Goal: Task Accomplishment & Management: Complete application form

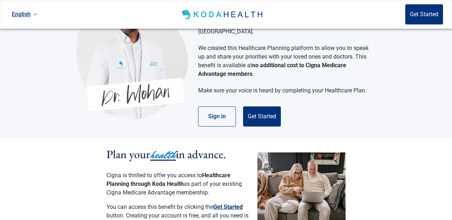
scroll to position [41, 0]
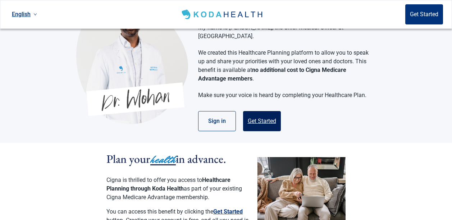
click at [262, 111] on button "Get Started" at bounding box center [262, 121] width 38 height 20
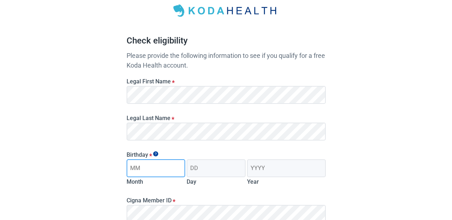
click at [137, 170] on input "Month" at bounding box center [156, 168] width 59 height 18
type input "06"
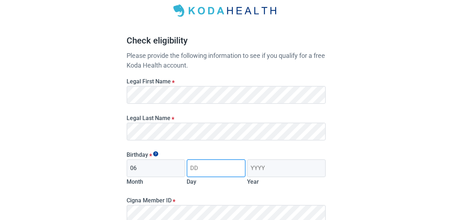
click at [206, 169] on input "Day" at bounding box center [216, 168] width 59 height 18
type input "13"
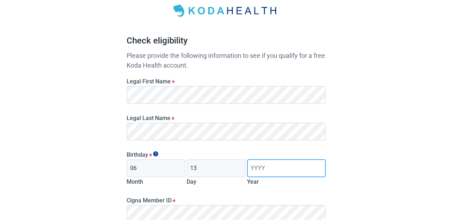
click at [270, 167] on input "Year" at bounding box center [286, 168] width 78 height 18
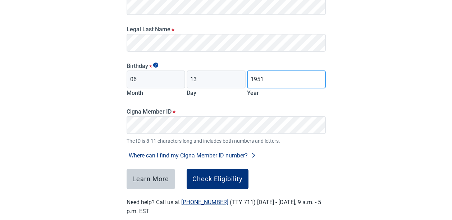
scroll to position [132, 0]
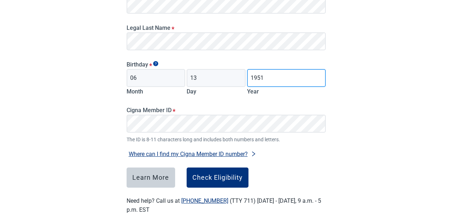
type input "1951"
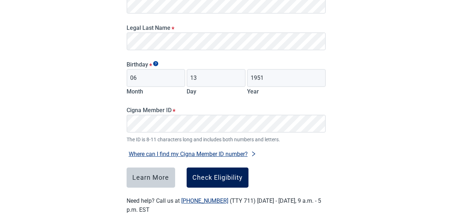
click at [219, 180] on div "Check Eligibility" at bounding box center [217, 177] width 50 height 7
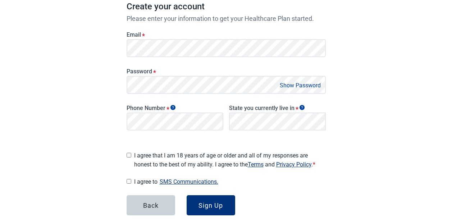
scroll to position [69, 0]
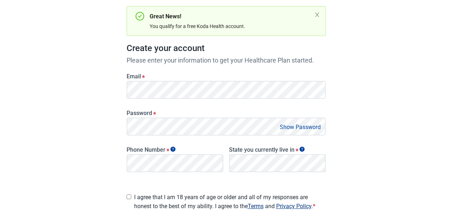
click at [315, 127] on button "Show Password" at bounding box center [300, 127] width 45 height 10
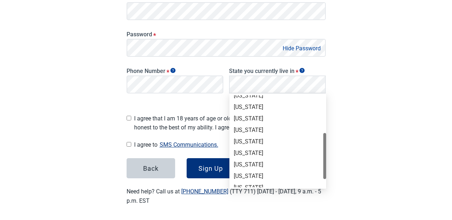
scroll to position [77, 0]
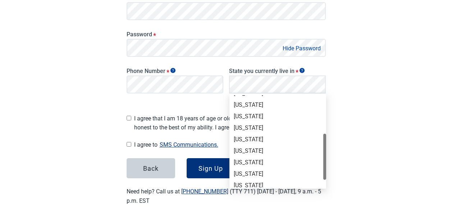
click at [246, 149] on div "[US_STATE]" at bounding box center [278, 151] width 88 height 8
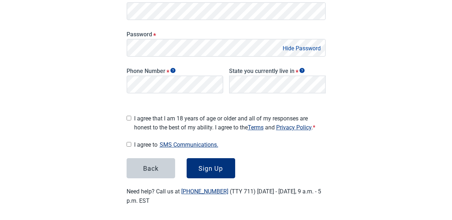
click at [129, 116] on input "I agree that I am 18 years of age or older and all of my responses are honest t…" at bounding box center [129, 118] width 5 height 5
checkbox input "true"
click at [129, 142] on input "I agree to SMS Communications." at bounding box center [129, 144] width 5 height 5
checkbox input "true"
click at [208, 166] on div "Sign Up" at bounding box center [210, 168] width 24 height 7
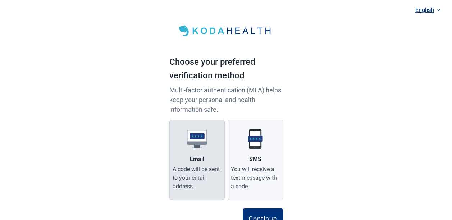
click at [201, 170] on div "A code will be sent to your email address." at bounding box center [197, 178] width 49 height 26
click at [0, 0] on input "Email A code will be sent to your email address." at bounding box center [0, 0] width 0 height 0
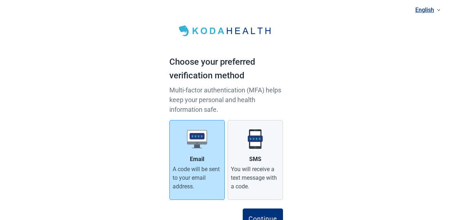
scroll to position [32, 0]
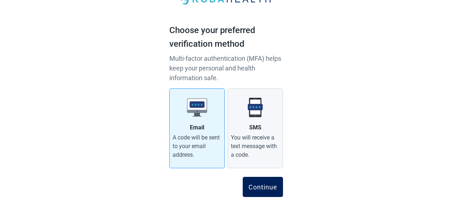
click at [260, 184] on div "Continue" at bounding box center [262, 186] width 29 height 7
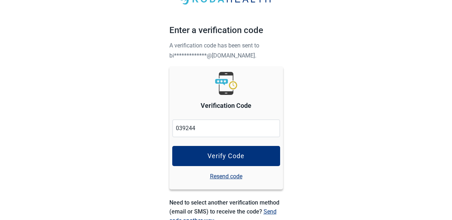
type input "039244"
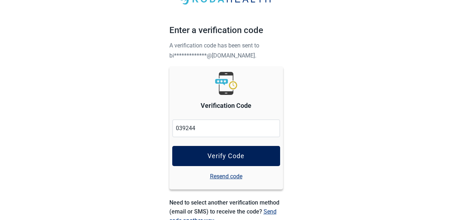
click at [228, 155] on div "Verify Code" at bounding box center [225, 155] width 37 height 7
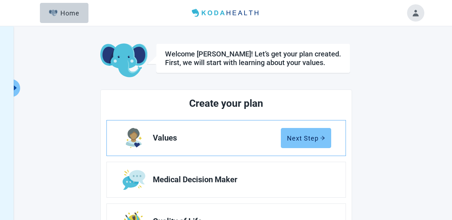
click at [303, 136] on div "Next Step" at bounding box center [306, 137] width 38 height 7
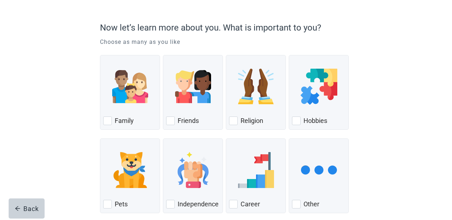
scroll to position [51, 0]
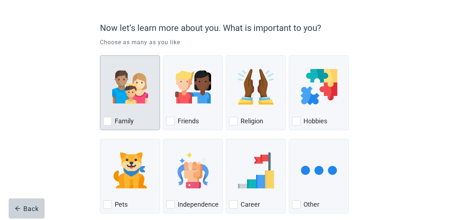
click at [106, 121] on div "Family, checkbox, not checked" at bounding box center [107, 121] width 9 height 9
click at [100, 56] on input "Family" at bounding box center [100, 55] width 0 height 0
checkbox input "true"
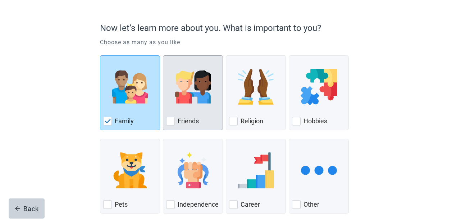
click at [169, 123] on div "Friends, checkbox, not checked" at bounding box center [170, 121] width 9 height 9
click at [163, 56] on input "Friends" at bounding box center [163, 55] width 0 height 0
checkbox input "true"
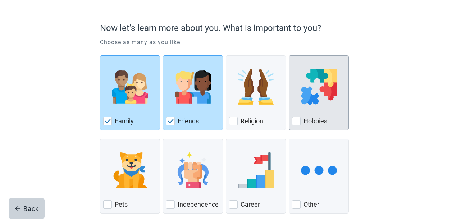
click at [299, 121] on div "Hobbies, checkbox, not checked" at bounding box center [296, 121] width 9 height 9
click at [289, 56] on input "Hobbies" at bounding box center [289, 55] width 0 height 0
checkbox input "true"
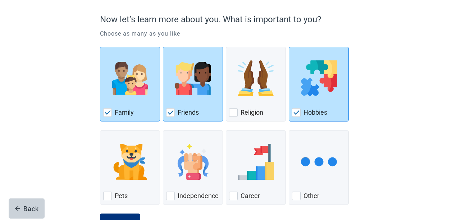
scroll to position [89, 0]
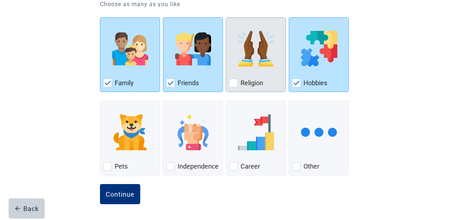
click at [232, 78] on div "Religion" at bounding box center [256, 83] width 54 height 12
click at [226, 18] on input "Religion" at bounding box center [226, 17] width 0 height 0
checkbox input "true"
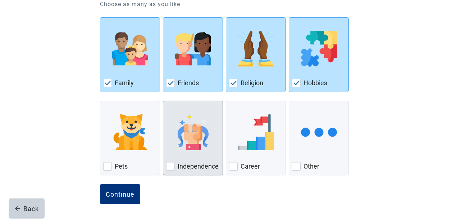
click at [169, 166] on div "Independence, checkbox, not checked" at bounding box center [170, 166] width 9 height 9
click at [163, 101] on input "Independence" at bounding box center [163, 101] width 0 height 0
checkbox input "true"
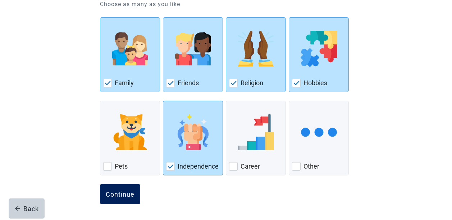
click at [119, 193] on div "Continue" at bounding box center [120, 194] width 29 height 7
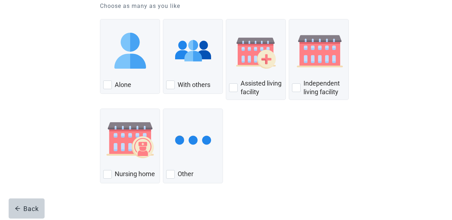
scroll to position [88, 0]
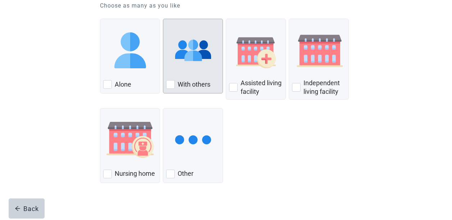
click at [169, 82] on div "With Others, checkbox, not checked" at bounding box center [170, 84] width 9 height 9
click at [163, 19] on input "With others" at bounding box center [163, 19] width 0 height 0
checkbox input "true"
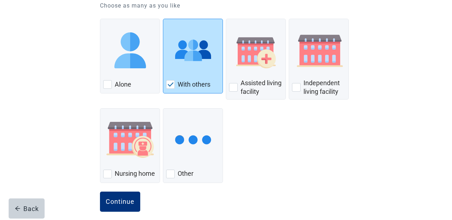
scroll to position [95, 0]
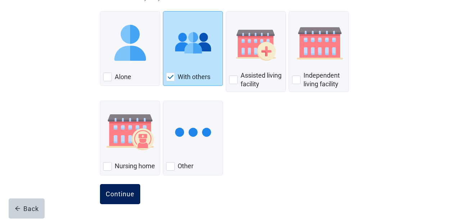
click at [120, 192] on div "Continue" at bounding box center [120, 194] width 29 height 7
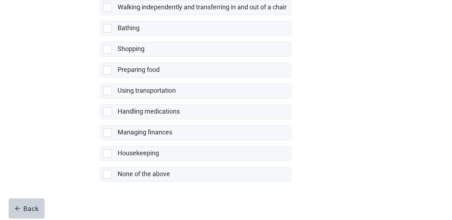
scroll to position [178, 0]
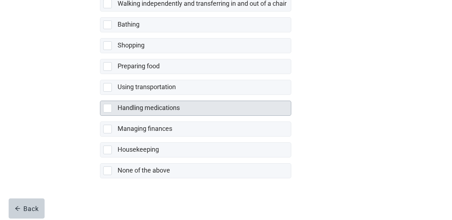
click at [106, 108] on div "Handling medications, checkbox, not selected" at bounding box center [107, 108] width 9 height 9
click at [100, 95] on input "Handling medications" at bounding box center [100, 95] width 0 height 0
checkbox input "true"
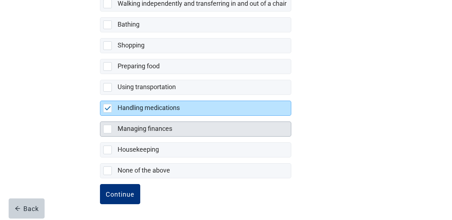
click at [105, 129] on div "Managing finances, checkbox, not selected" at bounding box center [107, 129] width 9 height 9
click at [100, 116] on input "Managing finances" at bounding box center [100, 116] width 0 height 0
checkbox input "true"
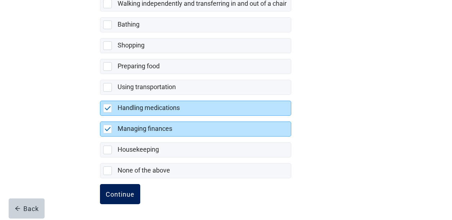
click at [122, 193] on div "Continue" at bounding box center [120, 194] width 29 height 7
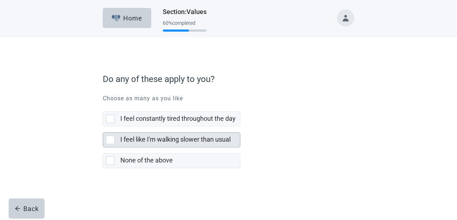
click at [108, 140] on div "I feel like I'm walking slower than usual, checkbox, not selected" at bounding box center [110, 140] width 9 height 9
click at [103, 127] on input "I feel like I'm walking slower than usual" at bounding box center [103, 127] width 0 height 0
checkbox input "true"
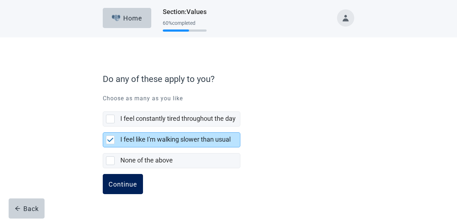
click at [118, 185] on div "Continue" at bounding box center [123, 183] width 29 height 7
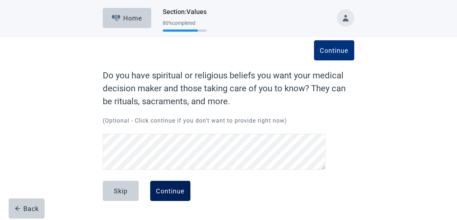
click at [173, 192] on div "Continue" at bounding box center [170, 190] width 29 height 7
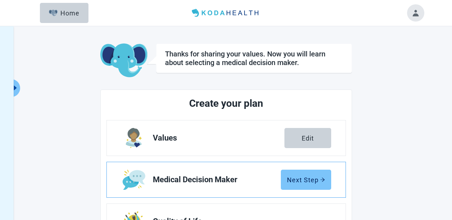
click at [309, 179] on div "Next Step" at bounding box center [306, 179] width 38 height 7
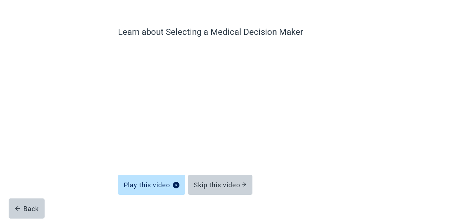
scroll to position [57, 0]
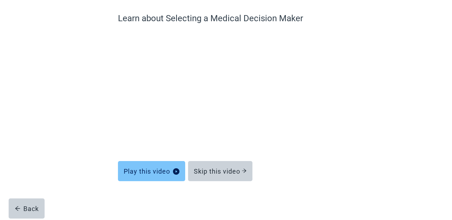
click at [162, 173] on div "Play this video" at bounding box center [152, 171] width 56 height 7
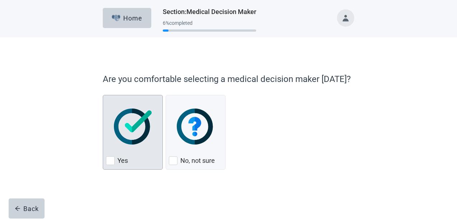
click at [113, 157] on div "Yes, checkbox, not checked" at bounding box center [110, 160] width 9 height 9
click at [103, 95] on input "Yes" at bounding box center [103, 95] width 0 height 0
checkbox input "true"
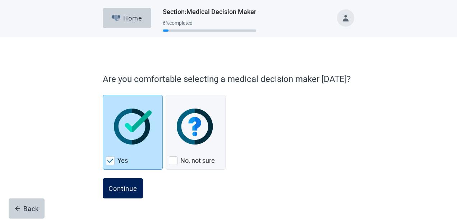
click at [123, 182] on button "Continue" at bounding box center [123, 188] width 40 height 20
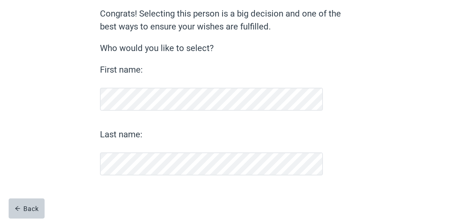
scroll to position [62, 0]
click at [111, 190] on button "Continue" at bounding box center [120, 194] width 40 height 20
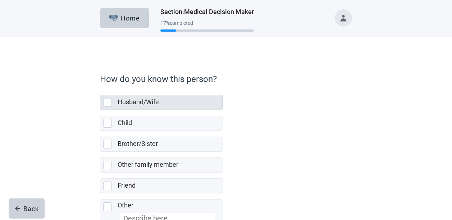
click at [110, 102] on div "Husband/Wife, checkbox, not selected" at bounding box center [107, 102] width 9 height 9
click at [100, 90] on input "Husband/Wife" at bounding box center [100, 89] width 0 height 0
checkbox input "true"
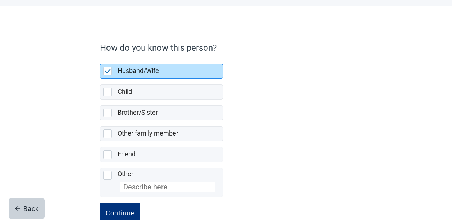
scroll to position [50, 0]
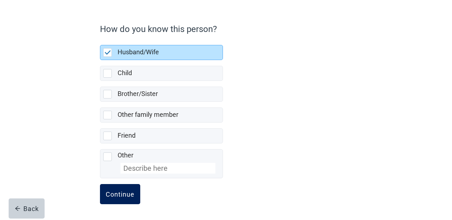
click at [122, 191] on div "Continue" at bounding box center [120, 194] width 29 height 7
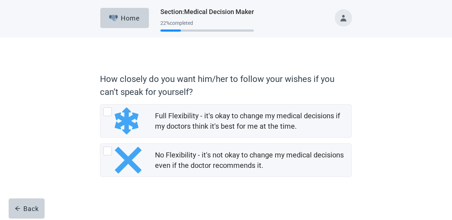
click at [405, 125] on div "How closely do you want him/her to follow your wishes if you can’t speak for yo…" at bounding box center [226, 129] width 407 height 184
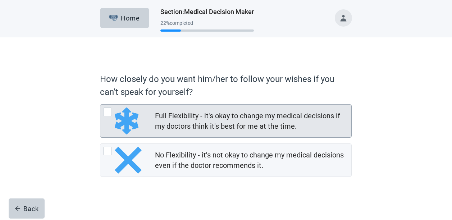
click at [107, 109] on div "Full Flexibility - it's okay to change my medical decisions if my doctors think…" at bounding box center [107, 112] width 9 height 9
click at [100, 105] on input "Full Flexibility - it's okay to change my medical decisions if my doctors think…" at bounding box center [100, 104] width 0 height 0
radio input "true"
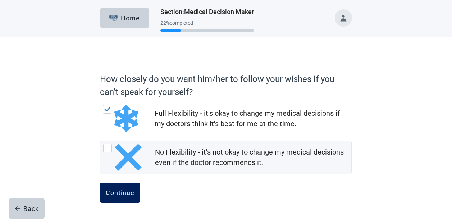
click at [119, 196] on div "Continue" at bounding box center [120, 192] width 29 height 7
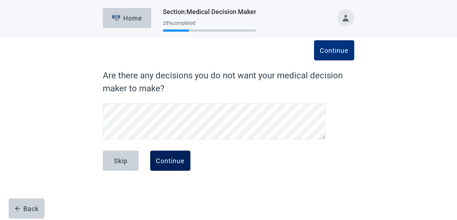
click at [173, 162] on div "Continue" at bounding box center [170, 160] width 29 height 7
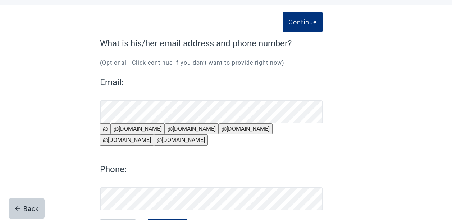
scroll to position [26, 0]
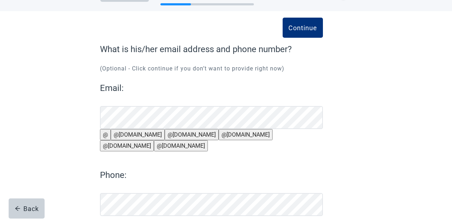
click at [136, 140] on button "@[DOMAIN_NAME]" at bounding box center [138, 134] width 54 height 11
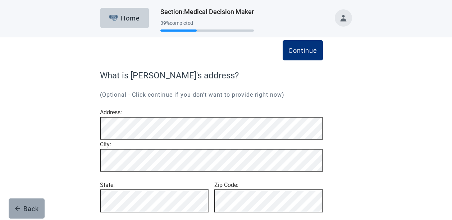
click at [32, 209] on div "Back" at bounding box center [27, 208] width 24 height 7
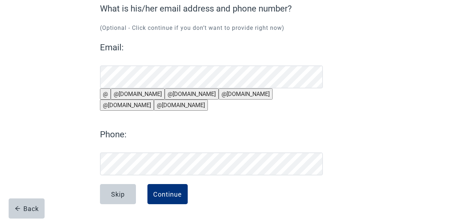
scroll to position [84, 0]
click at [172, 198] on button "Continue" at bounding box center [167, 194] width 40 height 20
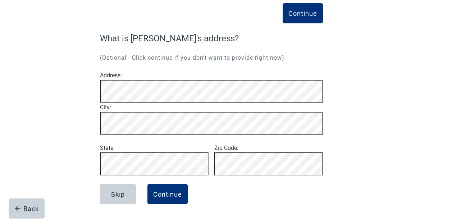
scroll to position [60, 0]
click at [167, 195] on div "Continue" at bounding box center [167, 194] width 29 height 7
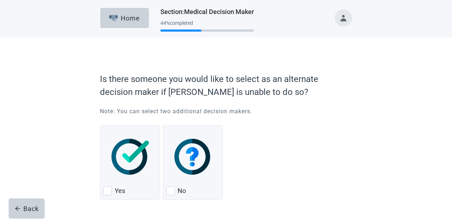
scroll to position [24, 0]
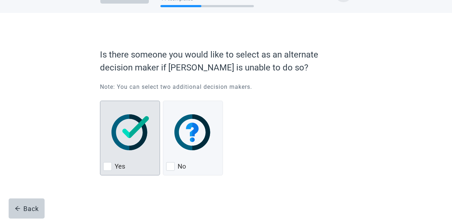
click at [106, 166] on div "Yes, checkbox, not checked" at bounding box center [107, 166] width 9 height 9
click at [100, 101] on input "Yes" at bounding box center [100, 101] width 0 height 0
checkbox input "true"
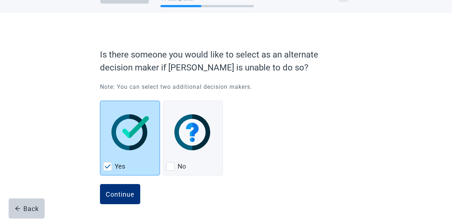
click at [125, 201] on button "Continue" at bounding box center [120, 194] width 40 height 20
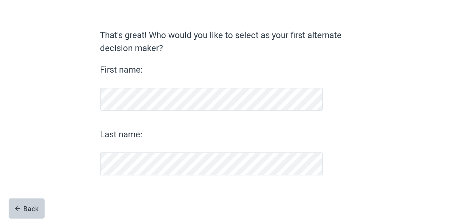
scroll to position [40, 0]
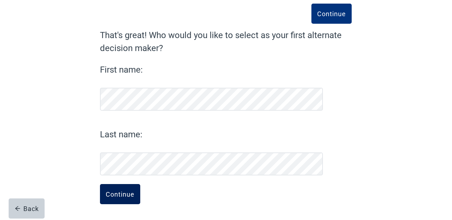
click at [120, 197] on div "Continue" at bounding box center [120, 194] width 29 height 7
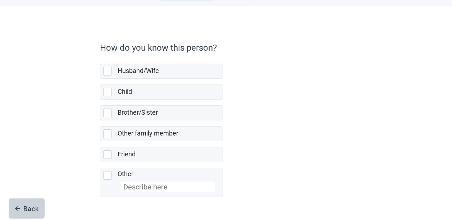
scroll to position [33, 0]
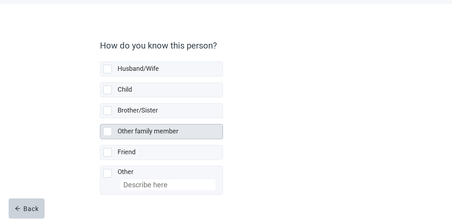
click at [106, 132] on div "Other family member, checkbox, not selected" at bounding box center [107, 131] width 9 height 9
click at [100, 119] on input "Other family member" at bounding box center [100, 118] width 0 height 0
checkbox input "true"
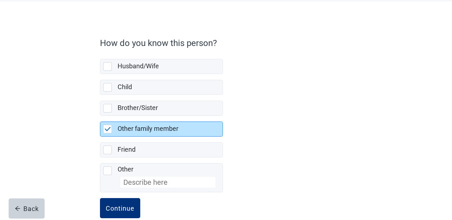
scroll to position [50, 0]
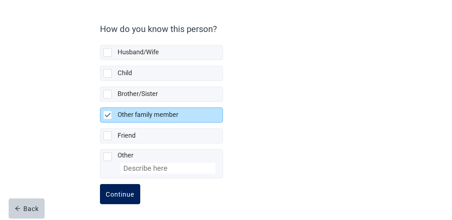
click at [116, 195] on div "Continue" at bounding box center [120, 194] width 29 height 7
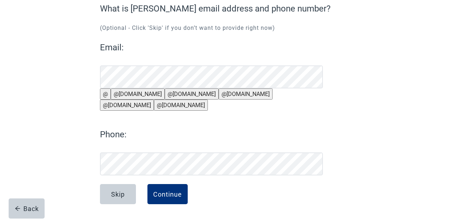
scroll to position [84, 0]
click at [231, 88] on button "@[DOMAIN_NAME]" at bounding box center [246, 93] width 54 height 11
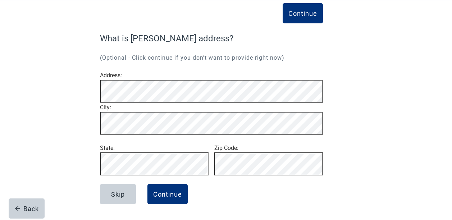
scroll to position [60, 0]
click at [27, 205] on div "Back" at bounding box center [27, 208] width 24 height 7
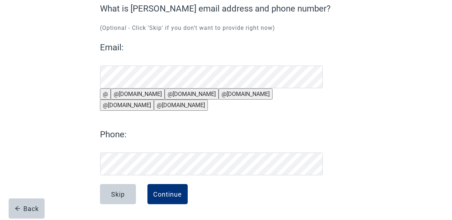
scroll to position [84, 0]
click at [168, 192] on div "Continue" at bounding box center [167, 194] width 29 height 7
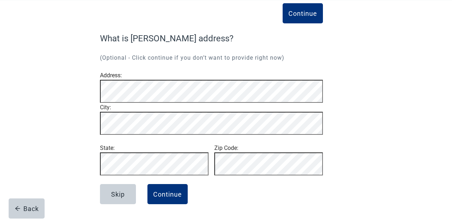
scroll to position [60, 0]
click at [171, 192] on div "Continue" at bounding box center [167, 194] width 29 height 7
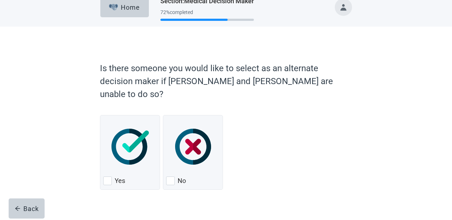
scroll to position [12, 0]
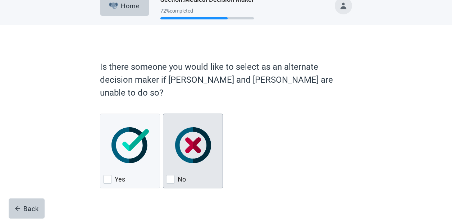
click at [170, 175] on div "No, checkbox, not checked" at bounding box center [170, 179] width 9 height 9
click at [163, 114] on input "No" at bounding box center [163, 114] width 0 height 0
checkbox input "true"
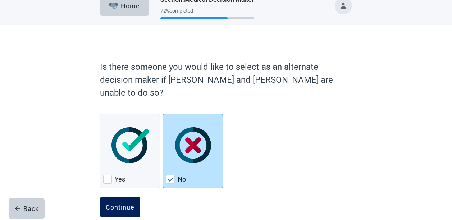
click at [122, 200] on button "Continue" at bounding box center [120, 207] width 40 height 20
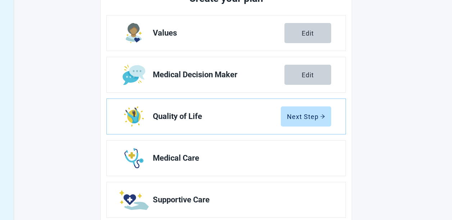
scroll to position [107, 0]
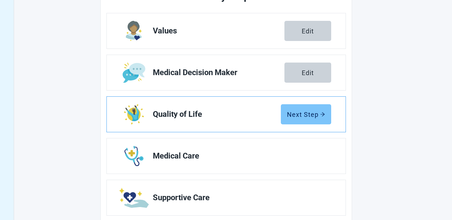
click at [306, 114] on div "Next Step" at bounding box center [306, 114] width 38 height 7
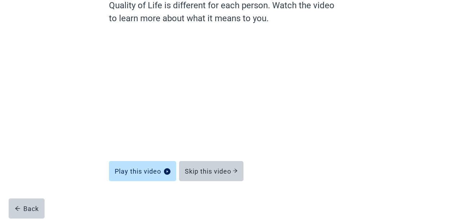
scroll to position [70, 0]
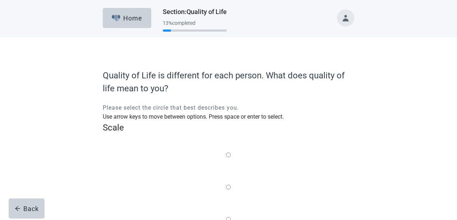
click at [226, 215] on label "Main content" at bounding box center [228, 219] width 5 height 9
click at [226, 217] on input "Quality of life scale: 50 out of 100. Balance of the two" at bounding box center [228, 219] width 5 height 5
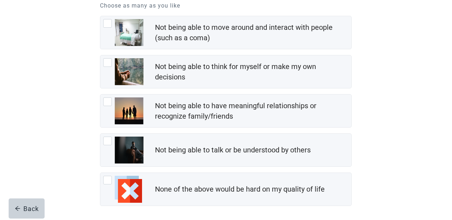
scroll to position [108, 0]
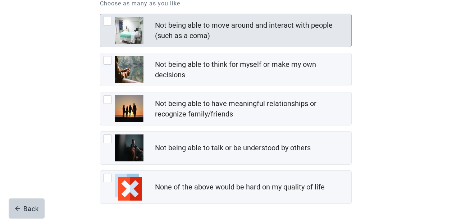
click at [108, 19] on div "Not being able to move around and interact with people (such as a coma), checkb…" at bounding box center [107, 21] width 9 height 9
click at [100, 14] on input "Not being able to move around and interact with people (such as a coma)" at bounding box center [100, 14] width 0 height 0
checkbox input "true"
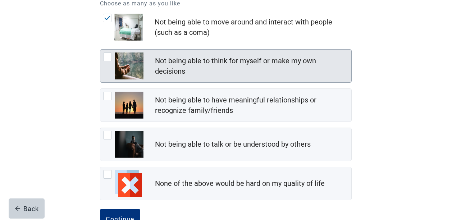
click at [109, 61] on div "Not being able to think for myself or make my own decisions, checkbox, not chec…" at bounding box center [107, 56] width 9 height 9
click at [100, 50] on input "Not being able to think for myself or make my own decisions" at bounding box center [100, 49] width 0 height 0
checkbox input "true"
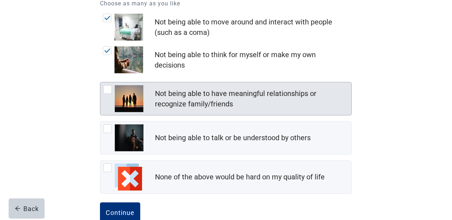
click at [110, 94] on div "Not being able to have meaningful relationships or recognize family/friends, ch…" at bounding box center [107, 89] width 9 height 9
click at [100, 82] on input "Not being able to have meaningful relationships or recognize family/friends" at bounding box center [100, 82] width 0 height 0
checkbox input "true"
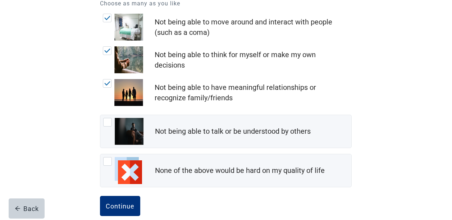
scroll to position [136, 0]
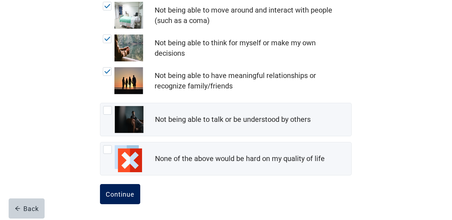
click at [121, 191] on div "Continue" at bounding box center [120, 194] width 29 height 7
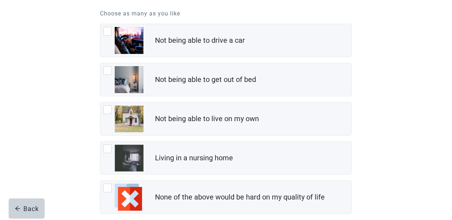
scroll to position [102, 0]
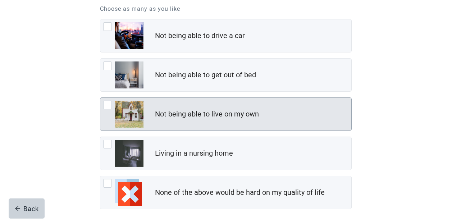
click at [110, 105] on div "Not being able to live on my own, checkbox, not checked" at bounding box center [107, 105] width 9 height 9
click at [100, 98] on input "Not being able to live on my own" at bounding box center [100, 97] width 0 height 0
checkbox input "true"
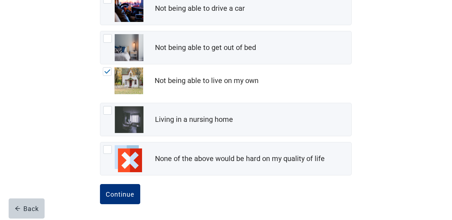
scroll to position [136, 0]
click at [123, 196] on div "Continue" at bounding box center [120, 194] width 29 height 7
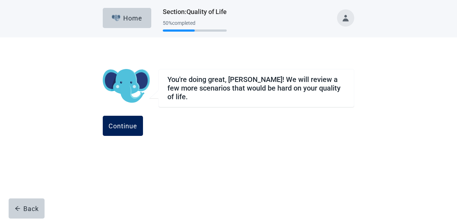
click at [137, 122] on div "Continue" at bounding box center [123, 125] width 29 height 7
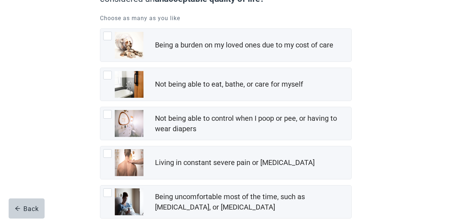
scroll to position [100, 0]
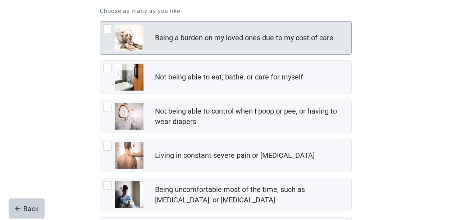
click at [109, 26] on div "Being a burden on my loved ones due to my cost of care, checkbox, not checked" at bounding box center [107, 28] width 9 height 9
click at [100, 22] on input "Being a burden on my loved ones due to my cost of care" at bounding box center [100, 21] width 0 height 0
checkbox input "true"
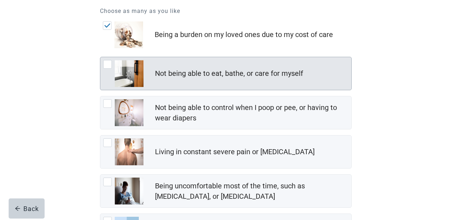
click at [109, 67] on div "Not being able to eat, bathe, or care for myself, checkbox, not checked" at bounding box center [107, 64] width 9 height 9
click at [100, 57] on input "Not being able to eat, bathe, or care for myself" at bounding box center [100, 57] width 0 height 0
checkbox input "true"
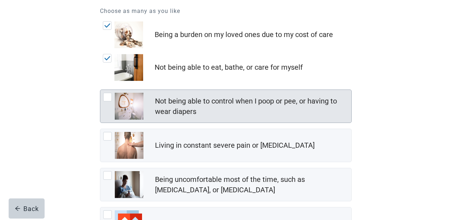
click at [111, 101] on div "Not being able to control when I poop or pee, or having to wear diapers, checkb…" at bounding box center [107, 97] width 9 height 9
click at [100, 90] on input "Not being able to control when I poop or pee, or having to wear diapers" at bounding box center [100, 90] width 0 height 0
checkbox input "true"
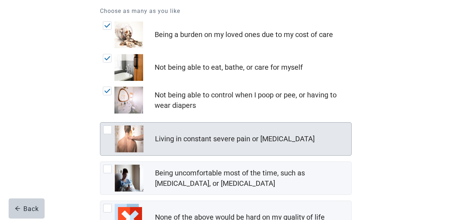
click at [106, 134] on div "Living in constant severe pain or shortness of breath, checkbox, not checked" at bounding box center [107, 129] width 9 height 9
click at [100, 123] on input "Living in constant severe pain or [MEDICAL_DATA]" at bounding box center [100, 122] width 0 height 0
checkbox input "true"
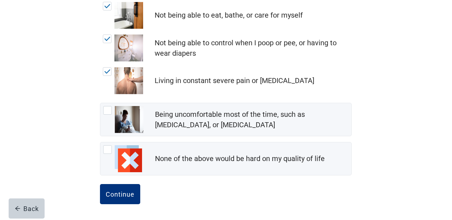
scroll to position [175, 0]
click at [120, 191] on div "Continue" at bounding box center [120, 194] width 29 height 7
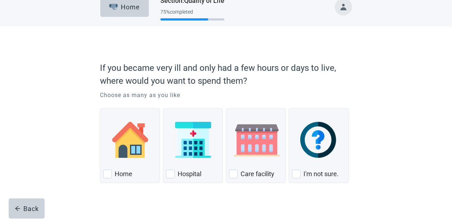
scroll to position [19, 0]
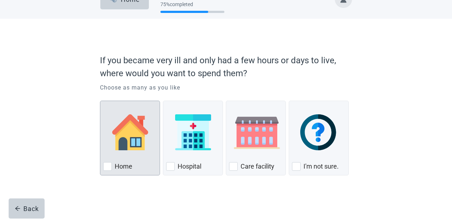
click at [110, 168] on div "Home, checkbox, not checked" at bounding box center [107, 166] width 9 height 9
click at [100, 101] on input "Home" at bounding box center [100, 101] width 0 height 0
checkbox input "true"
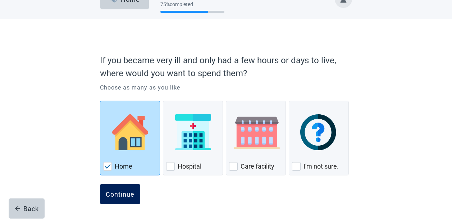
click at [118, 200] on button "Continue" at bounding box center [120, 194] width 40 height 20
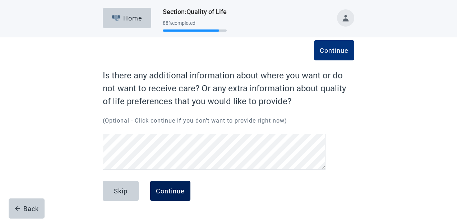
click at [178, 187] on div "Continue" at bounding box center [170, 190] width 29 height 7
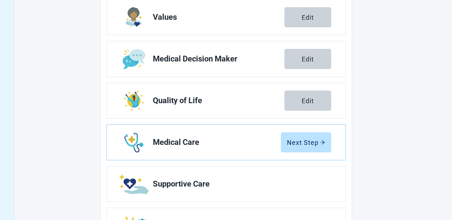
scroll to position [124, 0]
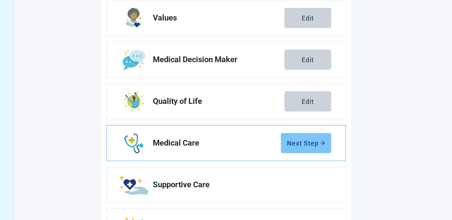
click at [300, 144] on div "Next Step" at bounding box center [306, 142] width 38 height 7
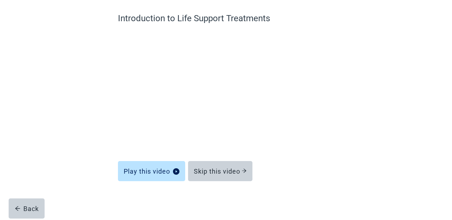
scroll to position [57, 0]
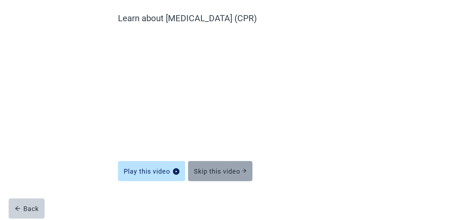
click at [228, 173] on div "Skip this video" at bounding box center [220, 171] width 53 height 7
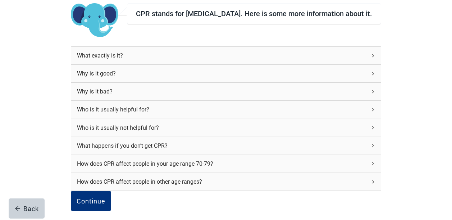
click at [318, 60] on div "What exactly is it?" at bounding box center [221, 55] width 289 height 9
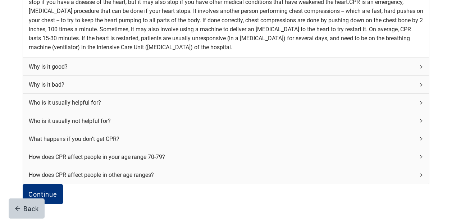
scroll to position [258, 0]
click at [419, 101] on icon "right" at bounding box center [421, 103] width 4 height 4
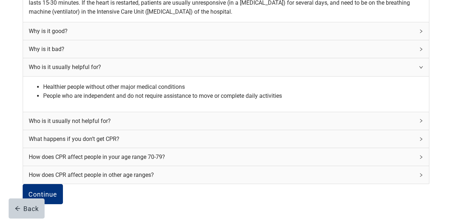
click at [238, 121] on div "Who is it usually not helpful for?" at bounding box center [222, 120] width 386 height 9
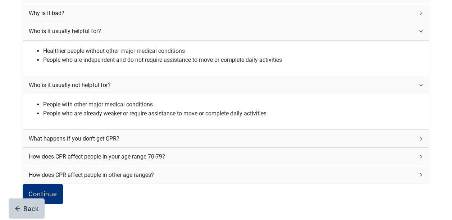
scroll to position [354, 0]
click at [319, 134] on div "What happens if you don’t get CPR?" at bounding box center [222, 138] width 386 height 9
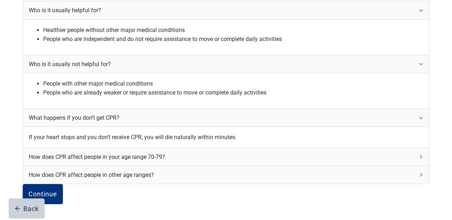
click at [270, 152] on div "How does CPR affect people in your age range 70-79?" at bounding box center [222, 156] width 386 height 9
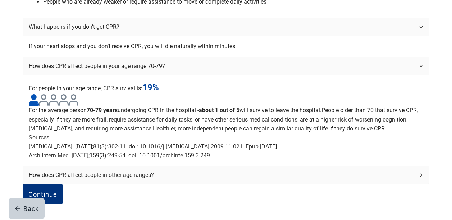
scroll to position [541, 0]
click at [57, 191] on div "Continue" at bounding box center [42, 194] width 29 height 7
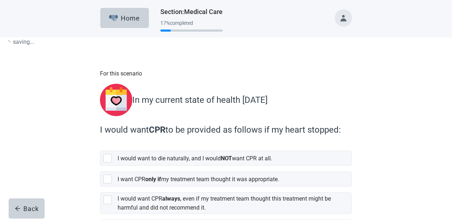
click at [136, 106] on p "In my current state of health [DATE]" at bounding box center [199, 99] width 135 height 13
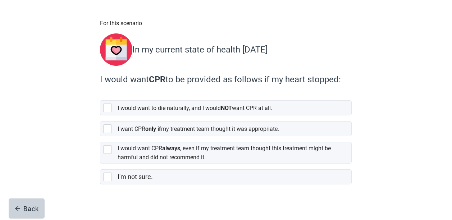
scroll to position [53, 0]
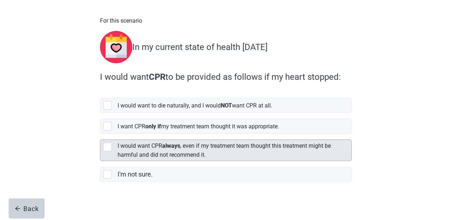
click at [107, 143] on div "[object Object], checkbox, not selected" at bounding box center [107, 147] width 9 height 9
click at [100, 134] on input "I would want CPR always , even if my treatment team thought this treatment migh…" at bounding box center [100, 134] width 0 height 0
checkbox input "true"
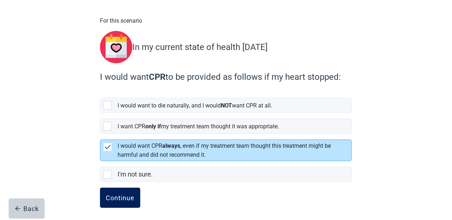
click at [123, 194] on div "Continue" at bounding box center [120, 197] width 29 height 7
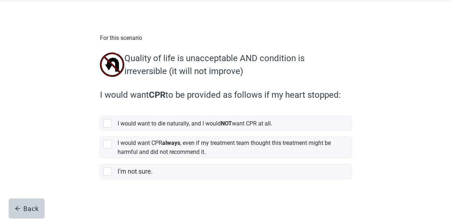
scroll to position [38, 0]
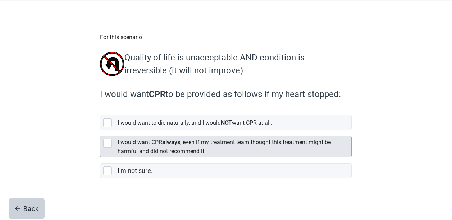
click at [108, 141] on div "[object Object], checkbox, not selected" at bounding box center [107, 143] width 9 height 9
click at [100, 131] on input "I would want CPR always , even if my treatment team thought this treatment migh…" at bounding box center [100, 130] width 0 height 0
checkbox input "true"
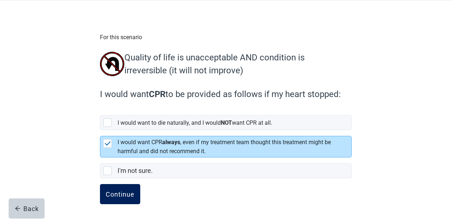
click at [122, 193] on div "Continue" at bounding box center [120, 194] width 29 height 7
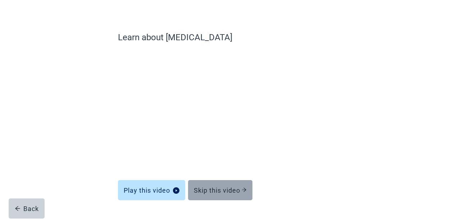
click at [224, 192] on div "Skip this video" at bounding box center [220, 190] width 53 height 7
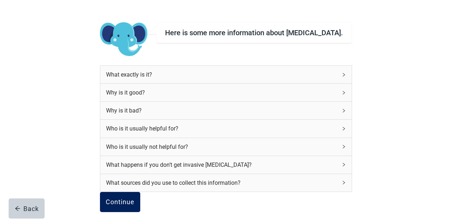
click at [140, 206] on button "Continue" at bounding box center [120, 202] width 40 height 20
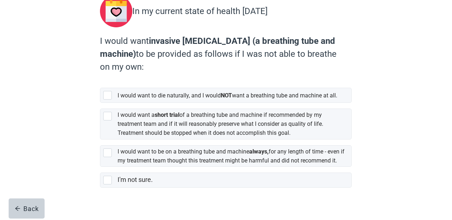
scroll to position [93, 0]
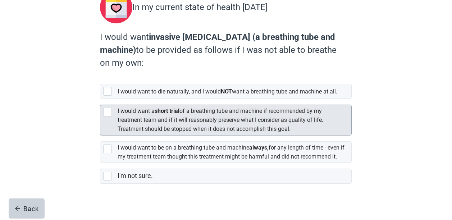
click at [104, 113] on div "[object Object], checkbox, not selected" at bounding box center [107, 112] width 9 height 9
click at [100, 99] on input "I would want a short trial of a breathing tube and machine if recommended by my…" at bounding box center [100, 99] width 0 height 0
checkbox input "true"
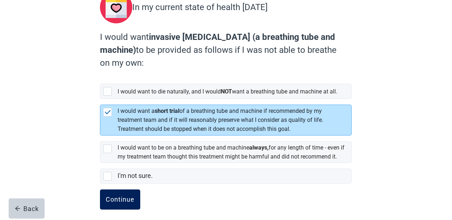
click at [121, 203] on div "Continue" at bounding box center [120, 199] width 29 height 7
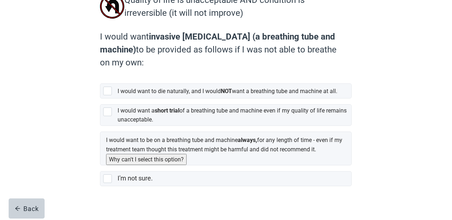
scroll to position [108, 0]
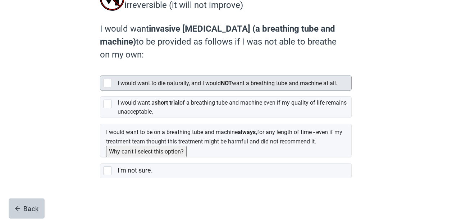
click at [108, 79] on div "[object Object], checkbox, not selected" at bounding box center [107, 83] width 9 height 9
click at [100, 70] on input "I would want to die naturally, and I would NOT want a breathing tube and machin…" at bounding box center [100, 70] width 0 height 0
checkbox input "true"
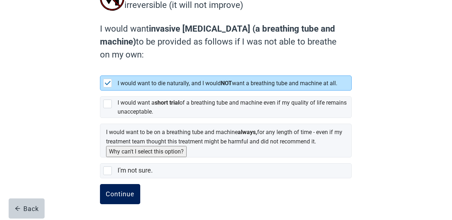
click at [120, 192] on div "Continue" at bounding box center [120, 194] width 29 height 7
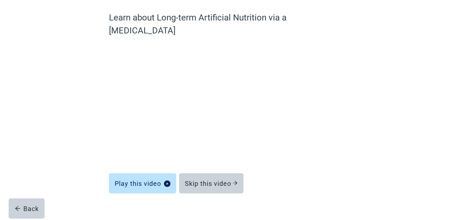
scroll to position [57, 0]
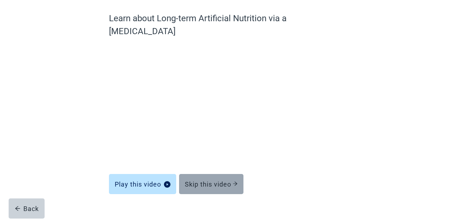
click at [217, 180] on div "Skip this video" at bounding box center [211, 183] width 53 height 7
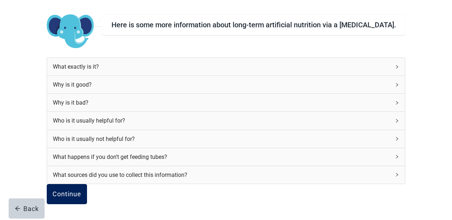
click at [81, 191] on div "Continue" at bounding box center [66, 194] width 29 height 7
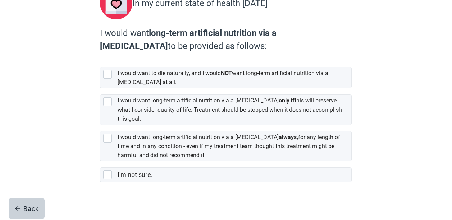
scroll to position [97, 0]
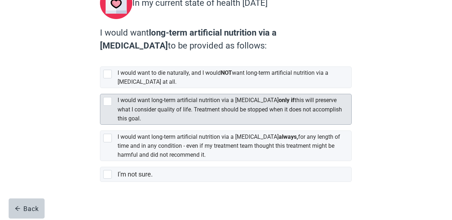
click at [125, 118] on label "I would want long-term artificial nutrition via a [MEDICAL_DATA] only if this w…" at bounding box center [230, 109] width 224 height 25
checkbox input "true"
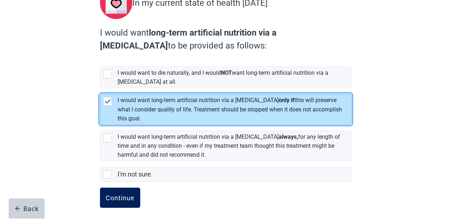
click at [116, 195] on div "Continue" at bounding box center [120, 197] width 29 height 7
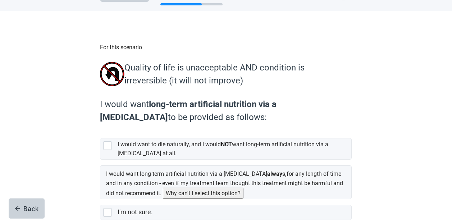
scroll to position [77, 0]
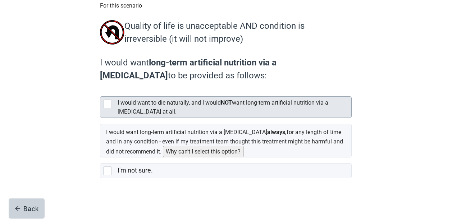
click at [108, 100] on div "[object Object], checkbox, not selected" at bounding box center [107, 104] width 9 height 9
click at [100, 91] on input "I would want to die naturally, and I would NOT want long-term artificial nutrit…" at bounding box center [100, 91] width 0 height 0
checkbox input "true"
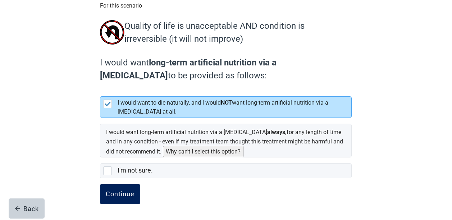
click at [117, 200] on button "Continue" at bounding box center [120, 194] width 40 height 20
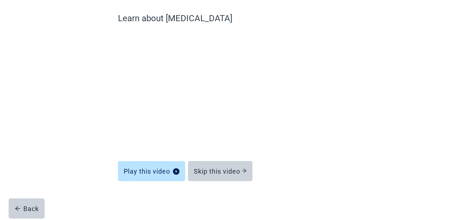
scroll to position [57, 0]
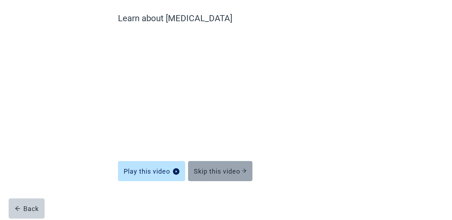
click at [225, 172] on div "Skip this video" at bounding box center [220, 171] width 53 height 7
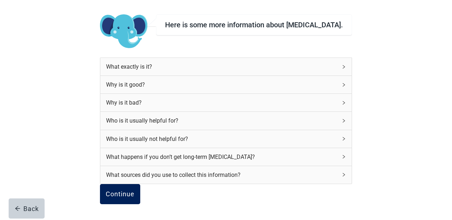
click at [134, 192] on div "Continue" at bounding box center [120, 194] width 29 height 7
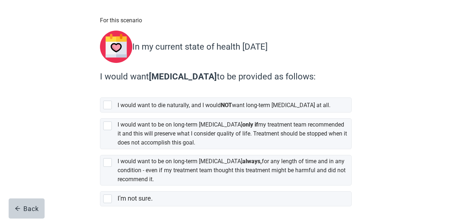
scroll to position [78, 0]
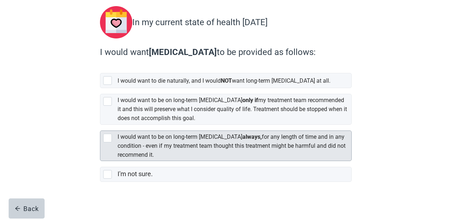
click at [109, 134] on div "[object Object], checkbox, not selected" at bounding box center [107, 138] width 9 height 9
click at [100, 125] on input "I would want to be on long-term [MEDICAL_DATA] always, for any length of time a…" at bounding box center [100, 125] width 0 height 0
checkbox input "true"
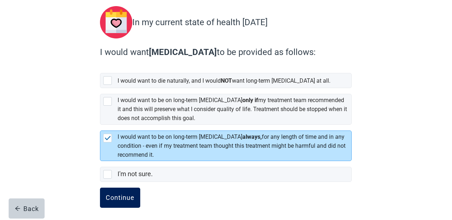
click at [121, 194] on div "Continue" at bounding box center [120, 197] width 29 height 7
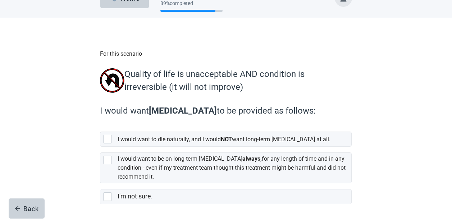
scroll to position [47, 0]
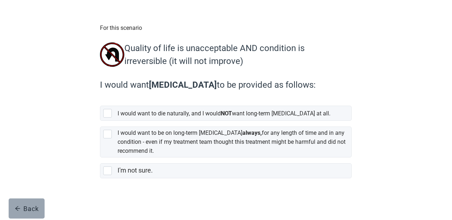
click at [31, 208] on div "Back" at bounding box center [27, 208] width 24 height 7
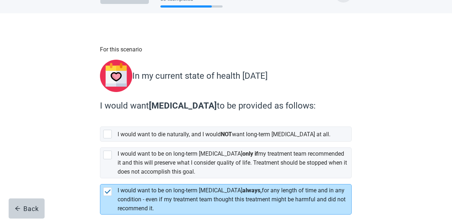
scroll to position [78, 0]
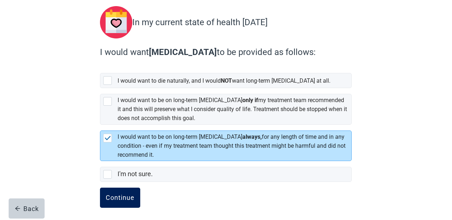
click at [127, 196] on div "Continue" at bounding box center [120, 197] width 29 height 7
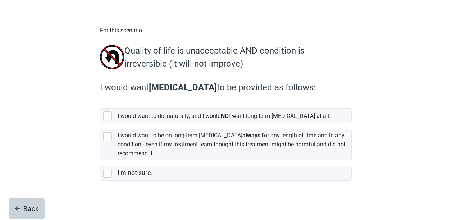
scroll to position [47, 0]
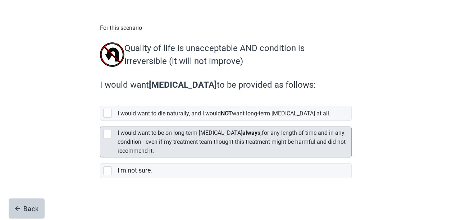
click at [102, 137] on div "I would want to be on long-term [MEDICAL_DATA] always, for any length of time a…" at bounding box center [225, 142] width 251 height 30
click at [100, 121] on input "I would want to be on long-term [MEDICAL_DATA] always, for any length of time a…" at bounding box center [100, 121] width 0 height 0
checkbox input "true"
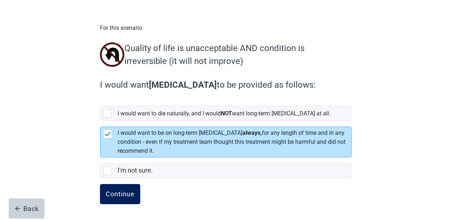
click at [123, 196] on div "Continue" at bounding box center [120, 194] width 29 height 7
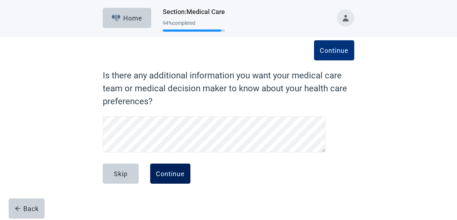
click at [172, 171] on div "Continue" at bounding box center [170, 173] width 29 height 7
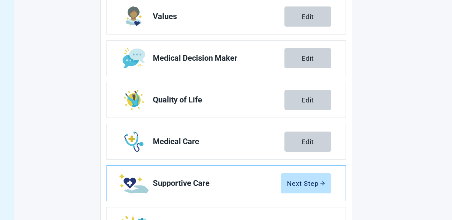
scroll to position [162, 0]
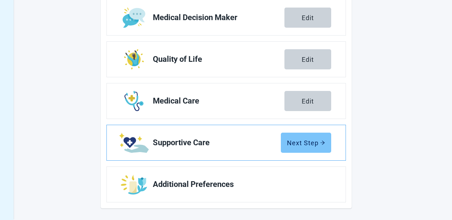
click at [299, 142] on div "Next Step" at bounding box center [306, 142] width 38 height 7
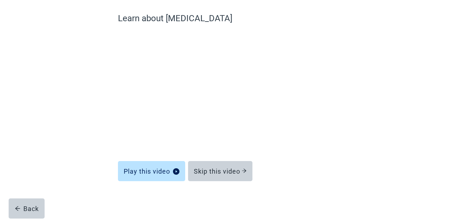
scroll to position [57, 0]
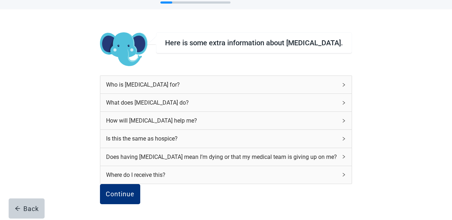
scroll to position [73, 0]
click at [318, 80] on div "Who is [MEDICAL_DATA] for?" at bounding box center [221, 84] width 231 height 9
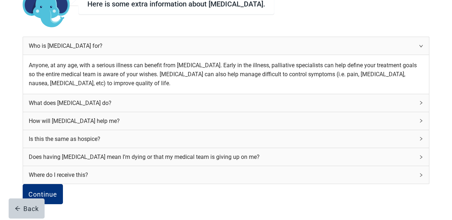
click at [315, 108] on div "What does [MEDICAL_DATA] do?" at bounding box center [222, 103] width 386 height 9
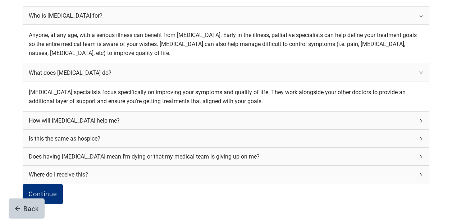
scroll to position [179, 0]
click at [313, 116] on div "How will [MEDICAL_DATA] help me?" at bounding box center [222, 120] width 386 height 9
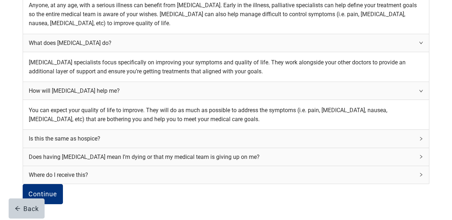
scroll to position [262, 0]
click at [306, 134] on div "Is this the same as hospice?" at bounding box center [222, 138] width 386 height 9
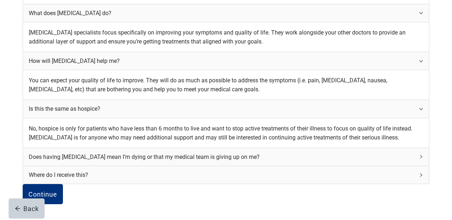
click at [288, 152] on div "Does having [MEDICAL_DATA] mean I’m dying or that my medical team is giving up …" at bounding box center [222, 156] width 386 height 9
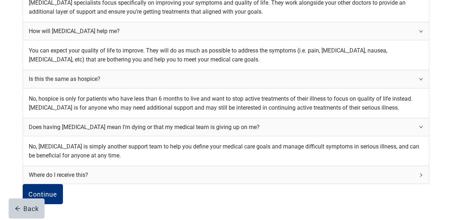
scroll to position [357, 0]
click at [317, 170] on div "Where do I receive this?" at bounding box center [222, 174] width 386 height 9
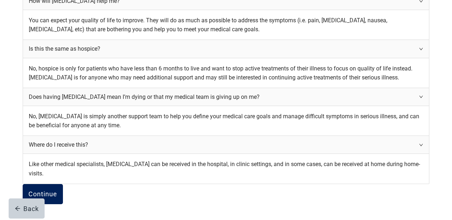
click at [57, 191] on div "Continue" at bounding box center [42, 194] width 29 height 7
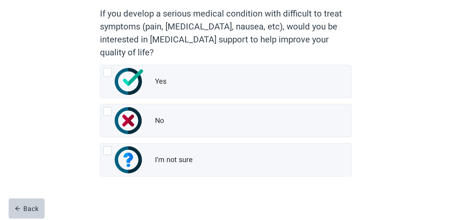
scroll to position [64, 0]
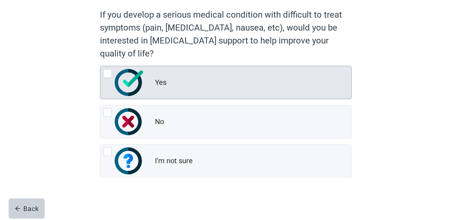
click at [109, 73] on div "Yes, radio button, not checked" at bounding box center [107, 73] width 9 height 9
click at [100, 66] on input "Yes" at bounding box center [100, 66] width 0 height 0
radio input "true"
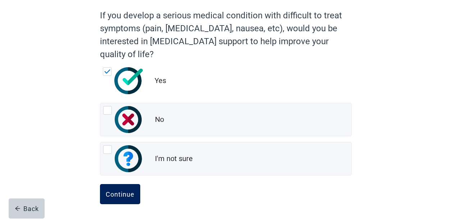
click at [128, 195] on div "Continue" at bounding box center [120, 194] width 29 height 7
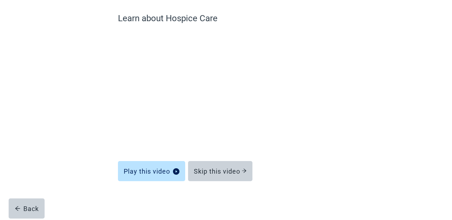
scroll to position [57, 0]
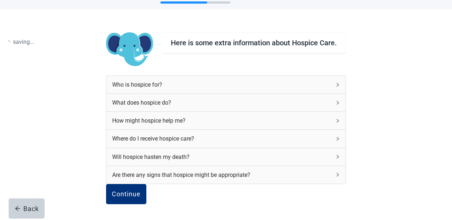
scroll to position [64, 0]
click at [141, 191] on div "Continue" at bounding box center [126, 194] width 29 height 7
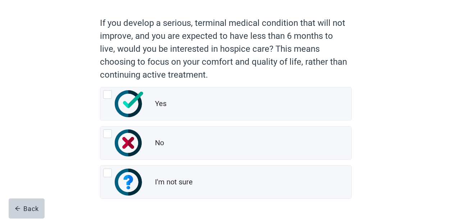
scroll to position [57, 0]
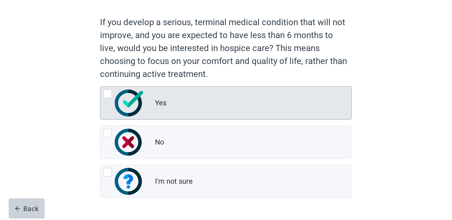
click at [104, 94] on div "Yes, radio button, not checked" at bounding box center [107, 94] width 9 height 9
click at [100, 87] on input "Yes" at bounding box center [100, 86] width 0 height 0
radio input "true"
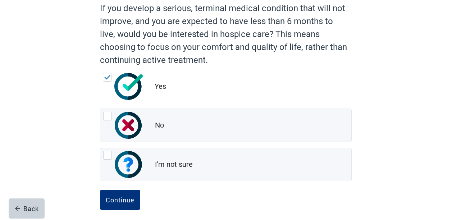
scroll to position [79, 0]
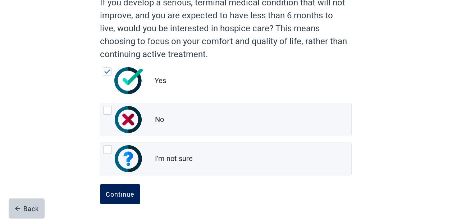
click at [122, 192] on div "Continue" at bounding box center [120, 194] width 29 height 7
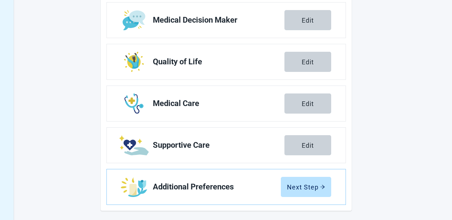
scroll to position [162, 0]
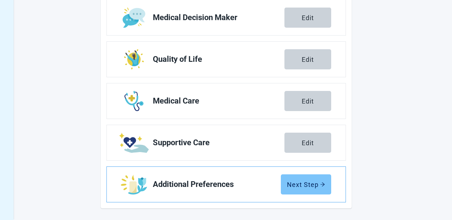
click at [305, 186] on div "Next Step" at bounding box center [306, 184] width 38 height 7
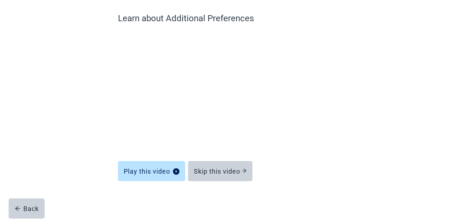
scroll to position [57, 0]
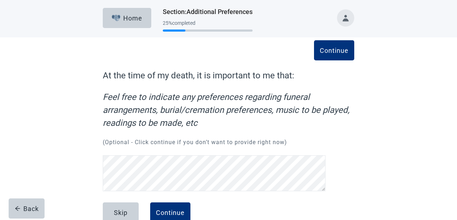
click at [387, 182] on div "Continue At the time of my death, it is important to me that: Feel free to indi…" at bounding box center [229, 137] width 412 height 201
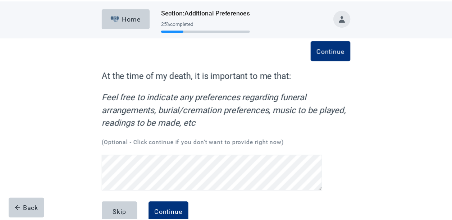
scroll to position [116, 0]
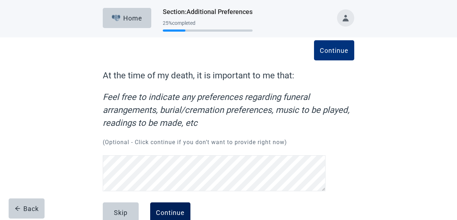
click at [170, 209] on div "Continue" at bounding box center [170, 212] width 29 height 7
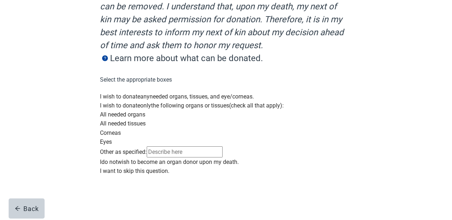
scroll to position [173, 0]
click at [108, 92] on div "Main content" at bounding box center [226, 92] width 252 height 0
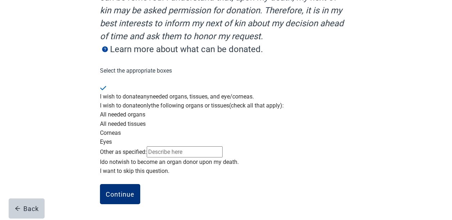
scroll to position [223, 0]
click at [122, 197] on div "Continue" at bounding box center [120, 194] width 29 height 7
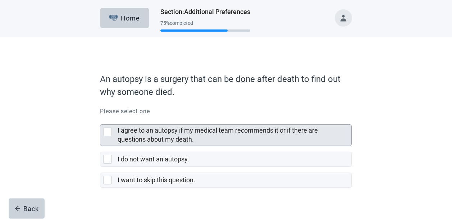
click at [106, 134] on div "I agree to an autopsy if my medical team recommends it or if there are question…" at bounding box center [107, 132] width 9 height 9
click at [100, 119] on input "I agree to an autopsy if my medical team recommends it or if there are question…" at bounding box center [100, 119] width 0 height 0
checkbox input "true"
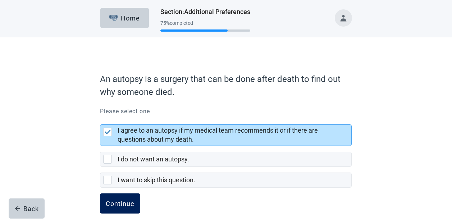
click at [118, 202] on div "Continue" at bounding box center [120, 203] width 29 height 7
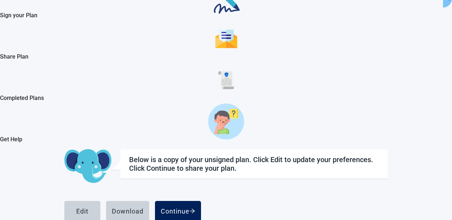
click at [195, 207] on div "Continue" at bounding box center [178, 210] width 35 height 7
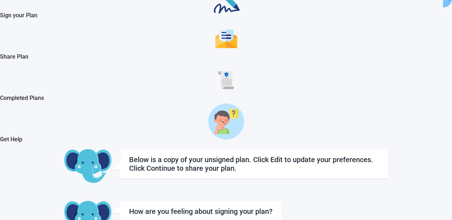
checkbox input "true"
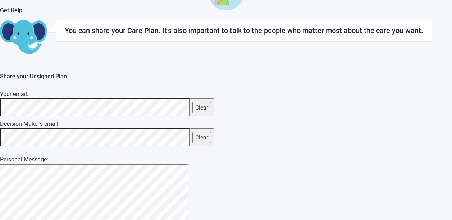
scroll to position [222, 0]
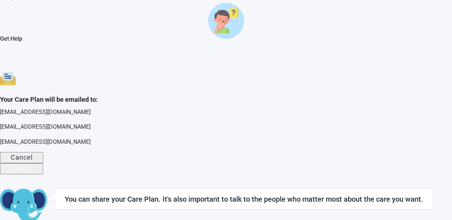
click at [43, 163] on button "Send" at bounding box center [21, 168] width 43 height 11
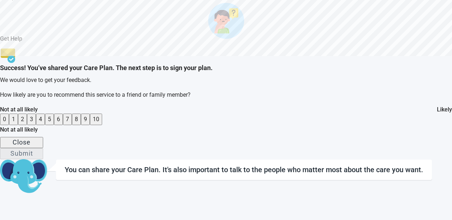
scroll to position [242, 0]
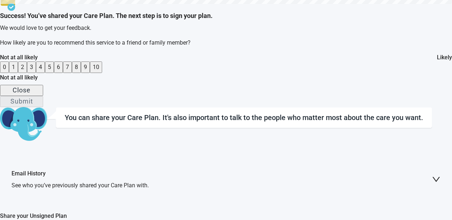
click at [102, 73] on button "10" at bounding box center [96, 66] width 12 height 11
click at [33, 105] on div "Submit" at bounding box center [21, 100] width 23 height 7
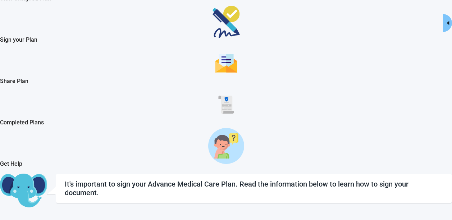
scroll to position [65, 0]
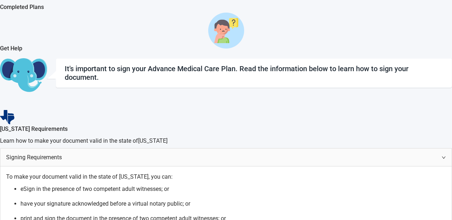
scroll to position [182, 0]
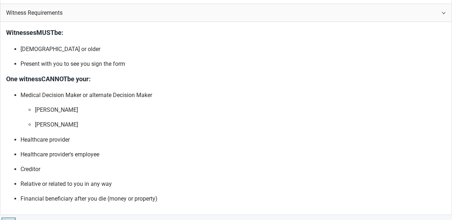
scroll to position [433, 0]
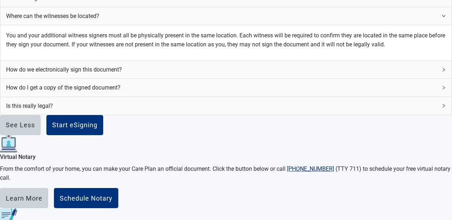
scroll to position [713, 0]
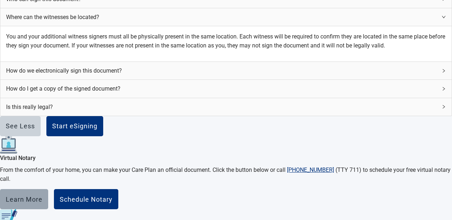
click at [42, 196] on div "Learn More" at bounding box center [24, 199] width 37 height 7
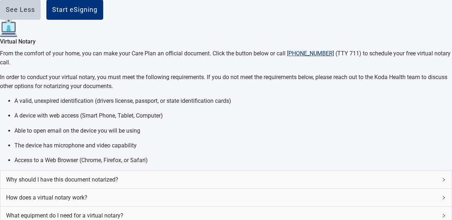
scroll to position [846, 0]
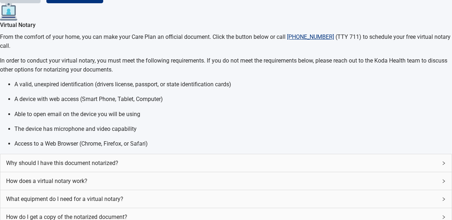
click at [342, 159] on span "Why should I have this document notarized?" at bounding box center [221, 163] width 431 height 9
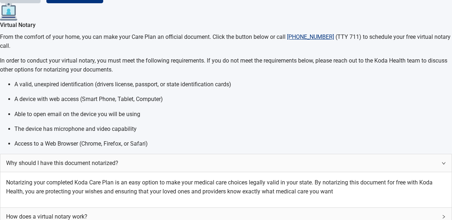
click at [326, 212] on span "How does a virtual notary work?" at bounding box center [221, 216] width 431 height 9
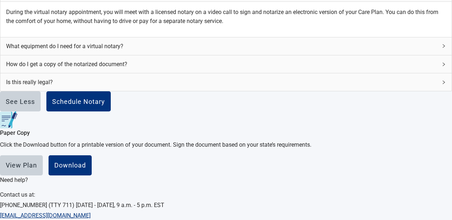
scroll to position [1096, 0]
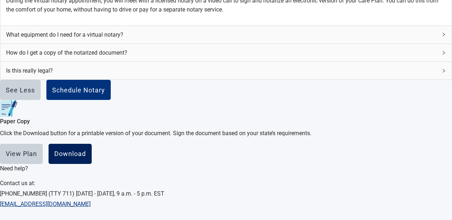
click at [86, 150] on div "Download" at bounding box center [70, 153] width 32 height 7
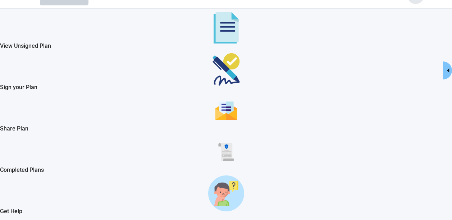
scroll to position [0, 0]
